Goal: Transaction & Acquisition: Obtain resource

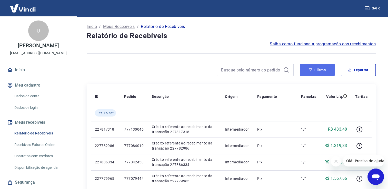
click at [324, 69] on button "Filtros" at bounding box center [317, 70] width 35 height 12
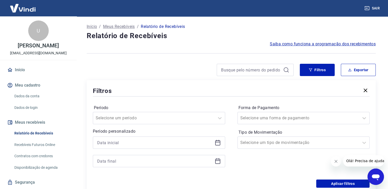
click at [216, 140] on icon at bounding box center [218, 143] width 6 height 6
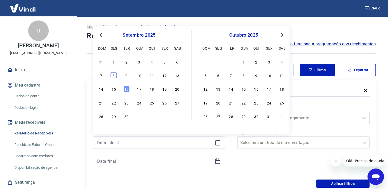
click at [112, 76] on div "8" at bounding box center [114, 75] width 6 height 6
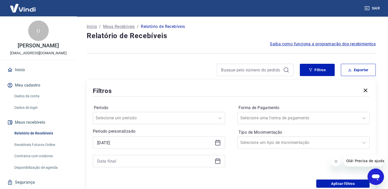
click at [218, 142] on icon at bounding box center [218, 143] width 6 height 6
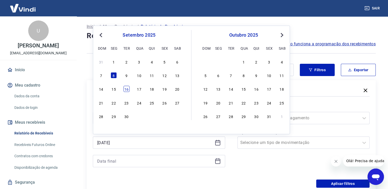
click at [126, 91] on div "16" at bounding box center [126, 89] width 6 height 6
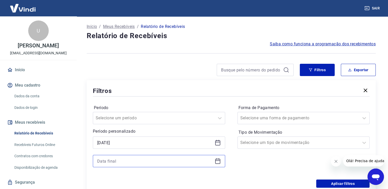
type input "16/09/2025"
click at [175, 160] on input at bounding box center [154, 162] width 115 height 8
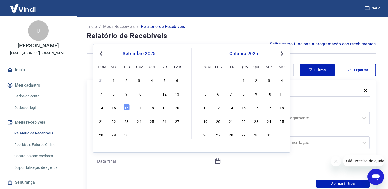
click at [127, 106] on div "16" at bounding box center [126, 107] width 6 height 6
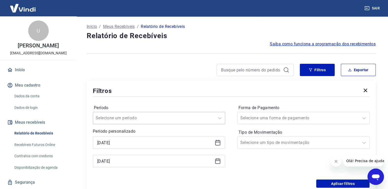
type input "16/09/2025"
click at [151, 144] on input "16/09/2025" at bounding box center [154, 143] width 115 height 8
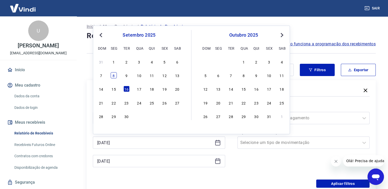
click at [112, 74] on div "8" at bounding box center [114, 75] width 6 height 6
type input "08/09/2025"
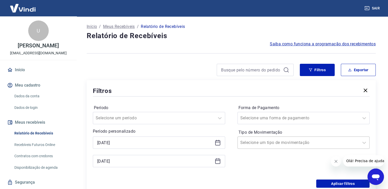
click at [298, 143] on div at bounding box center [298, 142] width 117 height 7
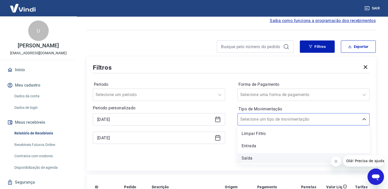
scroll to position [51, 0]
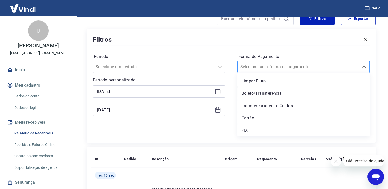
click at [269, 65] on input "Forma de Pagamento" at bounding box center [266, 67] width 52 height 6
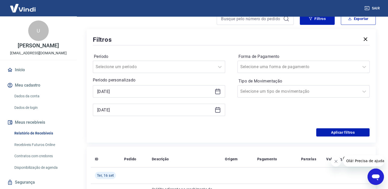
click at [180, 139] on div "Filtros Período Selecione um período Período personalizado Selected date: segun…" at bounding box center [231, 86] width 289 height 114
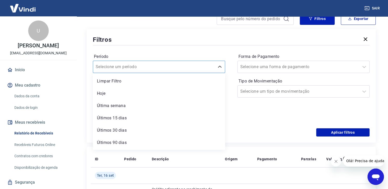
click at [178, 65] on div at bounding box center [154, 66] width 117 height 7
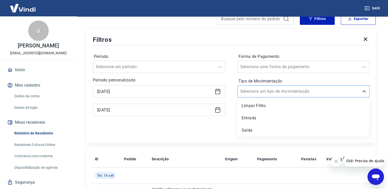
click at [288, 94] on div at bounding box center [298, 91] width 117 height 7
click at [267, 62] on div "Selecione uma forma de pagamento" at bounding box center [304, 67] width 132 height 12
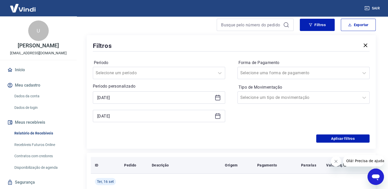
scroll to position [77, 0]
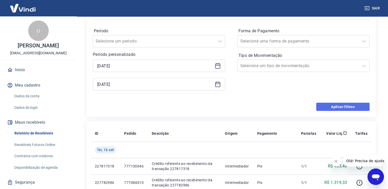
click at [340, 103] on button "Aplicar filtros" at bounding box center [342, 107] width 53 height 8
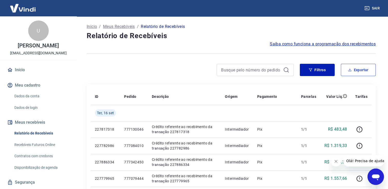
drag, startPoint x: 362, startPoint y: 71, endPoint x: 370, endPoint y: 81, distance: 12.2
click at [362, 71] on button "Exportar" at bounding box center [358, 70] width 35 height 12
type input "08/09/2025"
type input "16/09/2025"
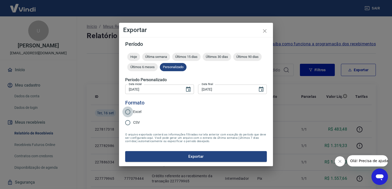
click at [131, 113] on input "Excel" at bounding box center [127, 112] width 11 height 11
radio input "true"
click at [128, 126] on input "CSV" at bounding box center [127, 123] width 11 height 11
radio input "true"
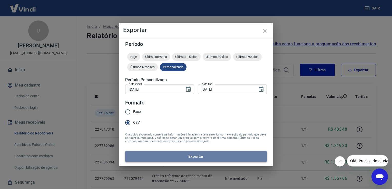
click at [166, 155] on button "Exportar" at bounding box center [196, 156] width 142 height 11
